Goal: Task Accomplishment & Management: Use online tool/utility

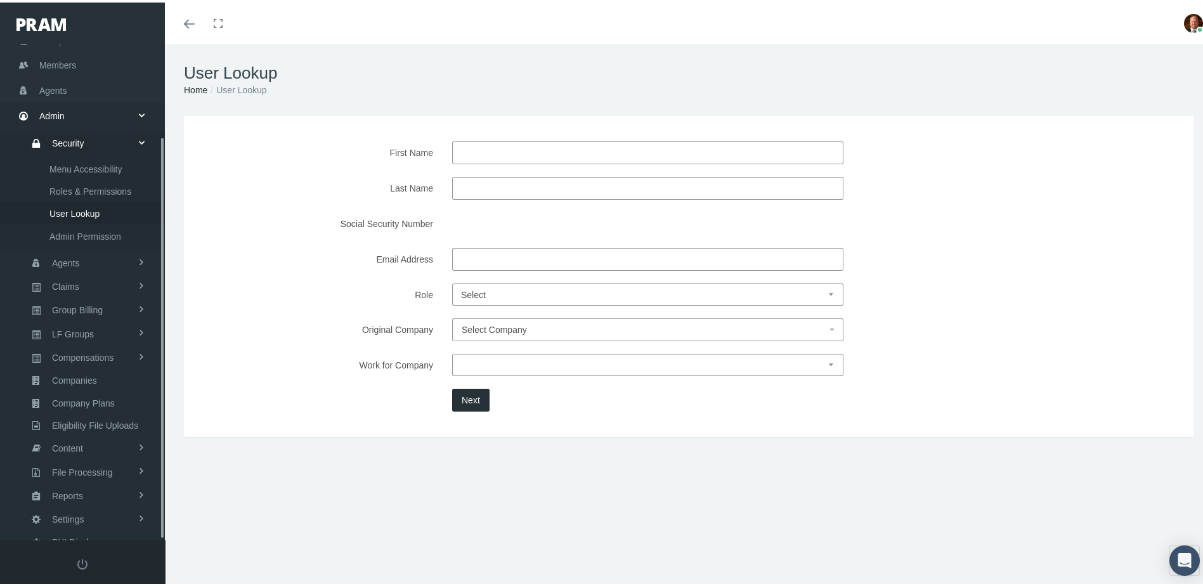
scroll to position [114, 0]
click at [76, 482] on span "Reports" at bounding box center [67, 493] width 31 height 22
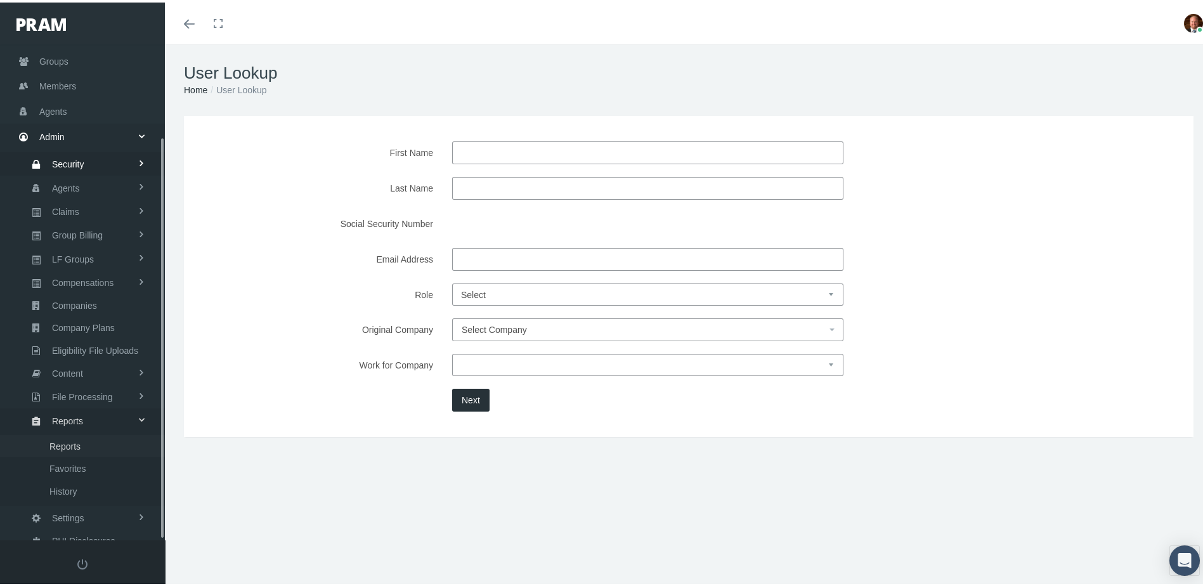
click at [79, 433] on span "Reports" at bounding box center [64, 444] width 31 height 22
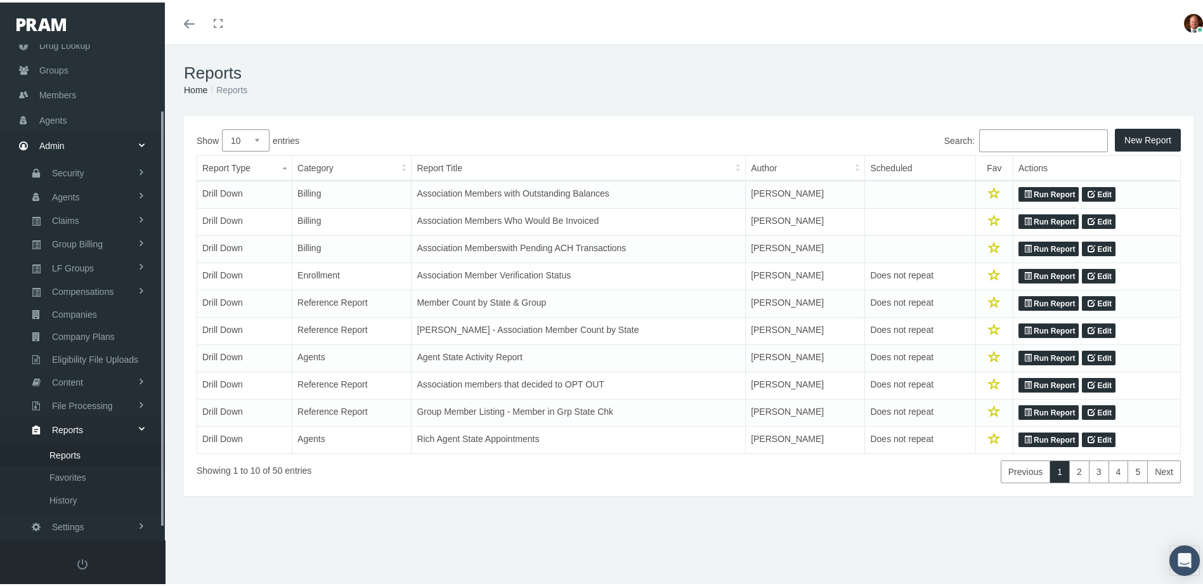
scroll to position [92, 0]
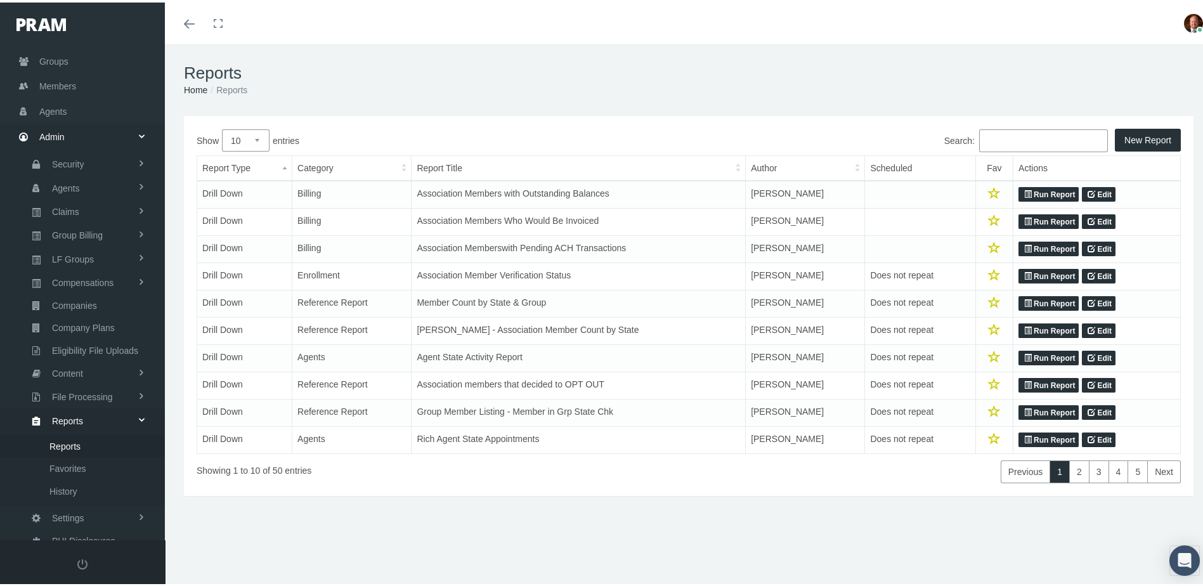
click at [1029, 141] on input "Search:" at bounding box center [1043, 138] width 129 height 23
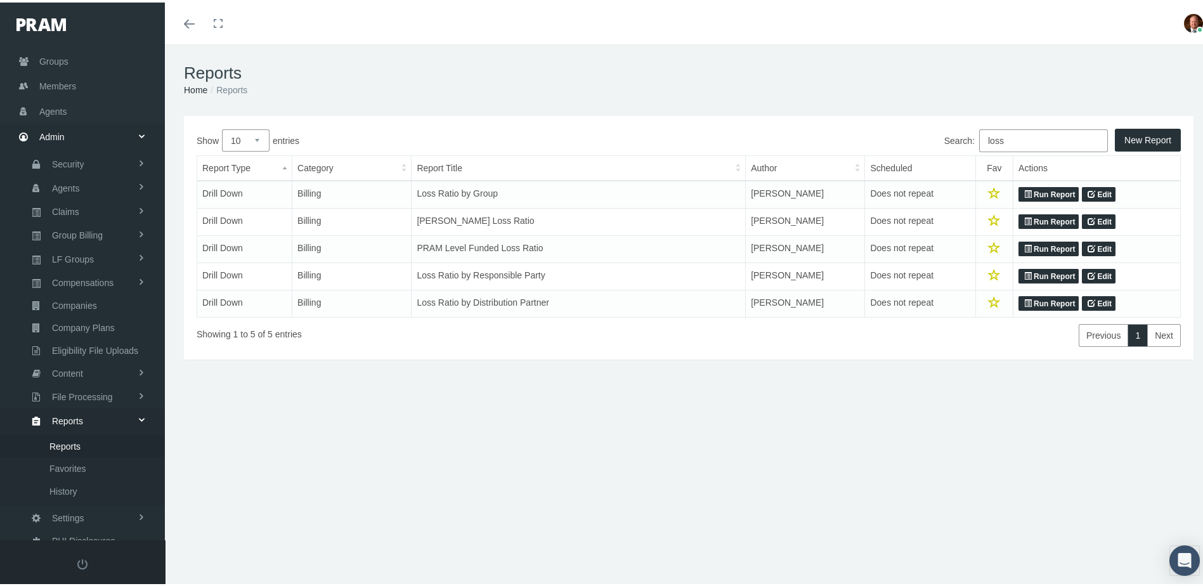
type input "loss"
click at [1040, 304] on link "Run Report" at bounding box center [1049, 301] width 60 height 15
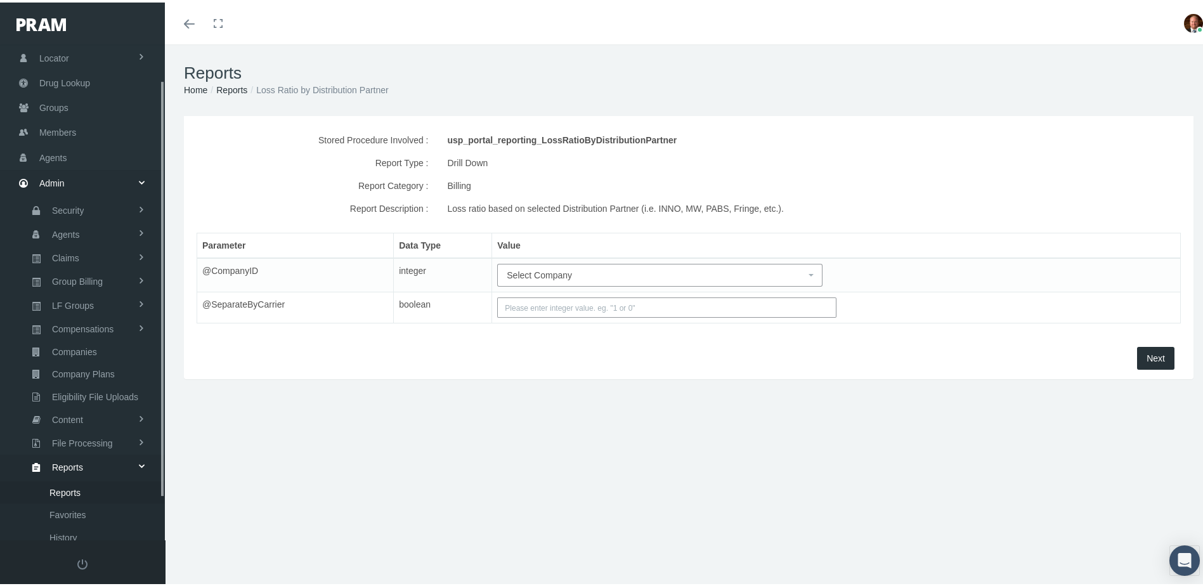
scroll to position [92, 0]
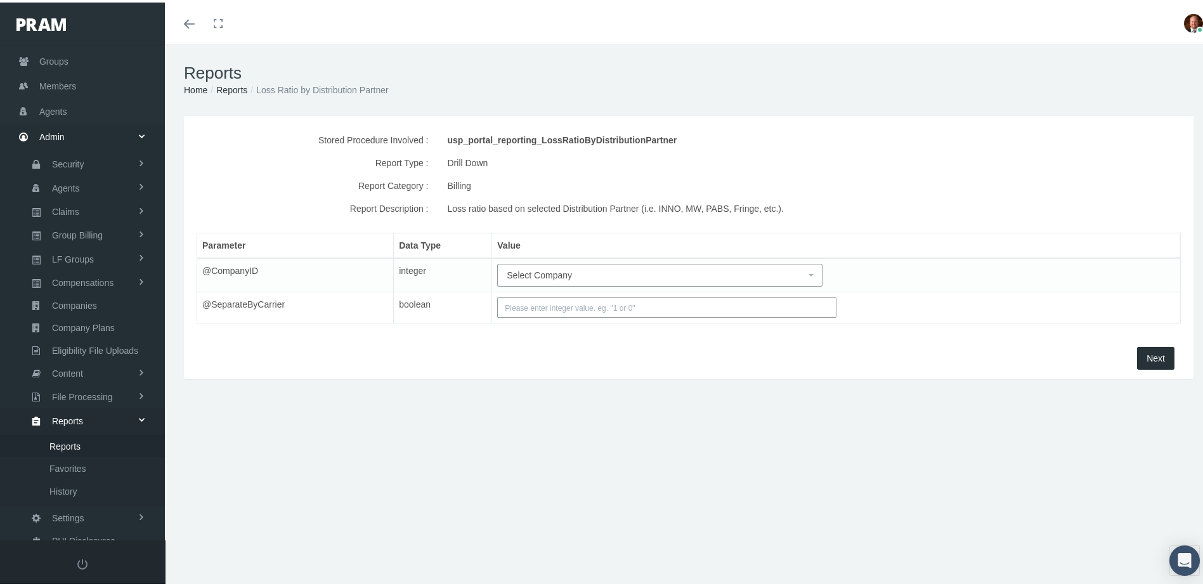
click at [645, 272] on span "Select Company" at bounding box center [656, 273] width 299 height 14
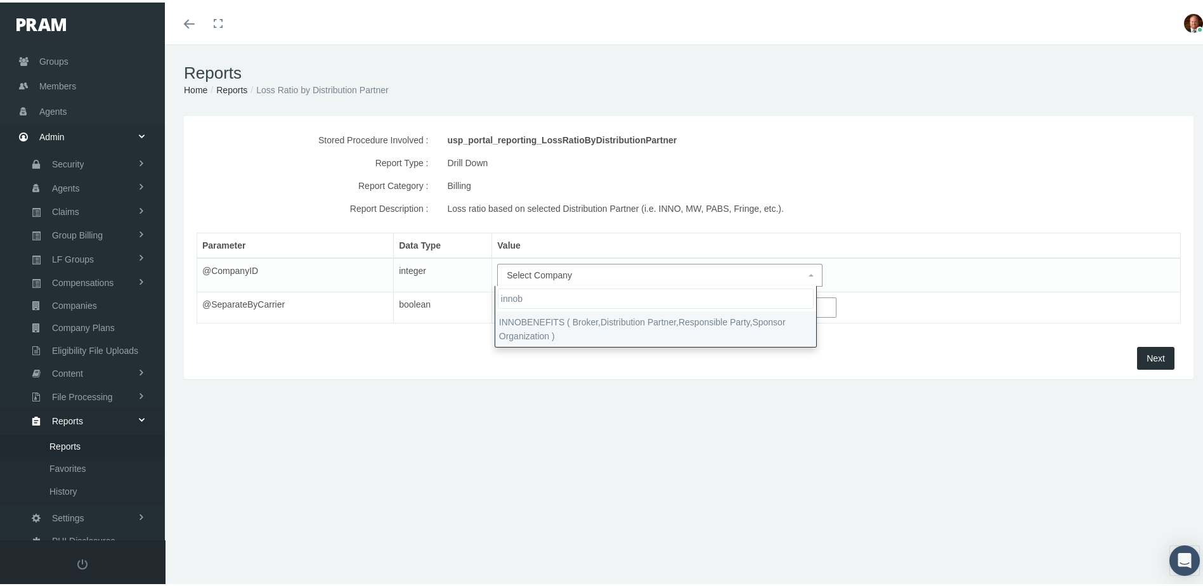
type input "innob"
select select "2715"
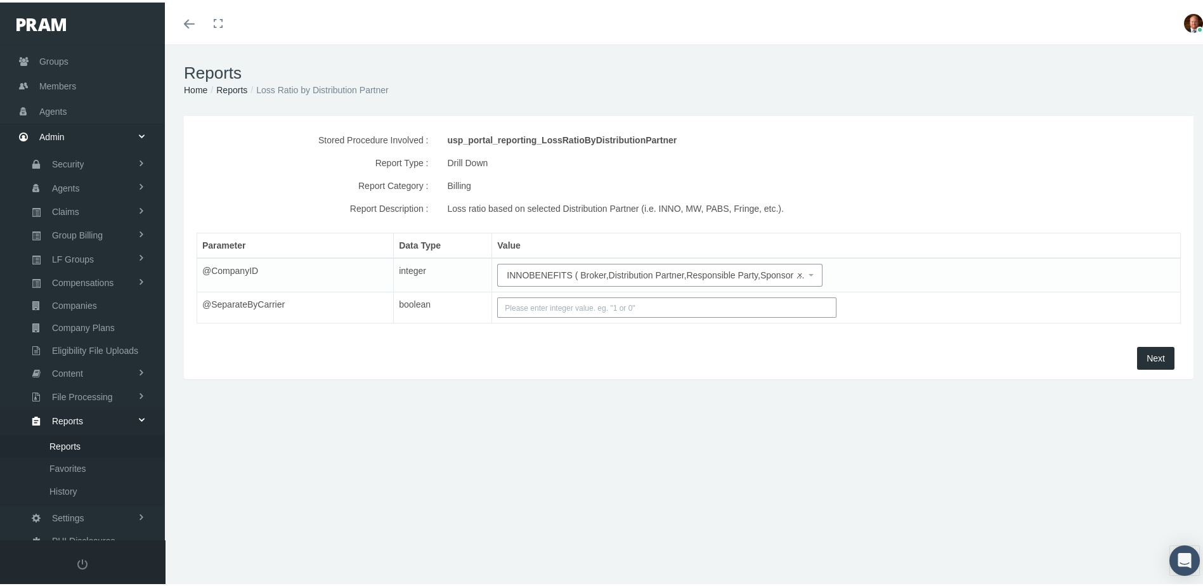
click at [713, 307] on input "text" at bounding box center [666, 305] width 339 height 20
type input "1"
click at [1144, 350] on button "Next" at bounding box center [1155, 355] width 37 height 23
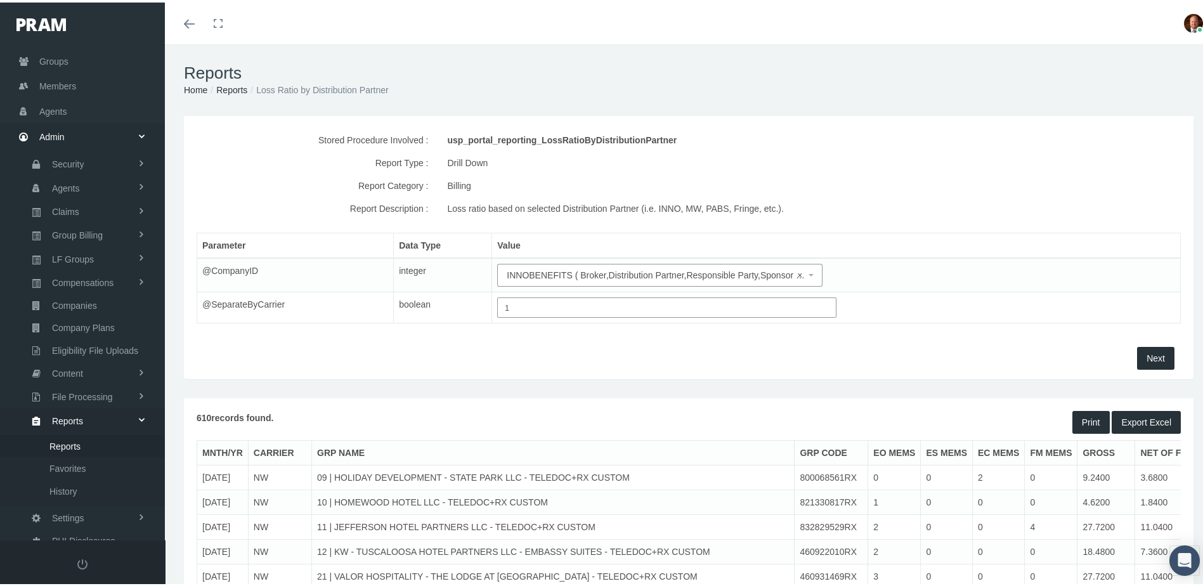
click at [1142, 414] on button "Export Excel" at bounding box center [1146, 420] width 69 height 23
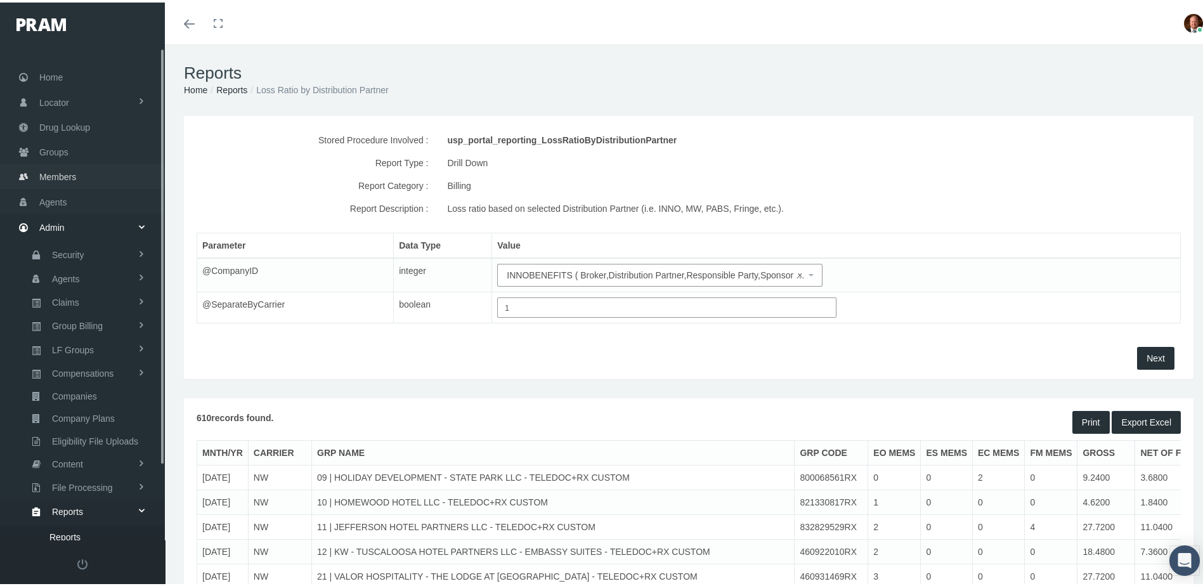
scroll to position [0, 0]
click at [55, 69] on span "Home" at bounding box center [50, 76] width 23 height 24
